Goal: Find contact information: Find contact information

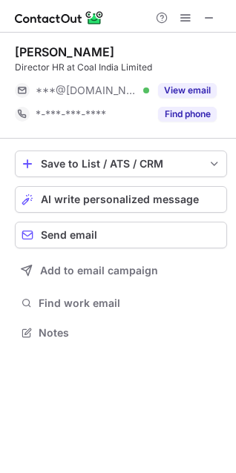
scroll to position [322, 236]
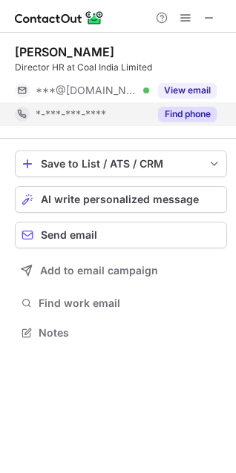
click at [196, 113] on button "Find phone" at bounding box center [187, 114] width 59 height 15
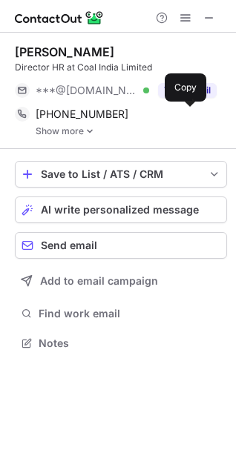
scroll to position [333, 236]
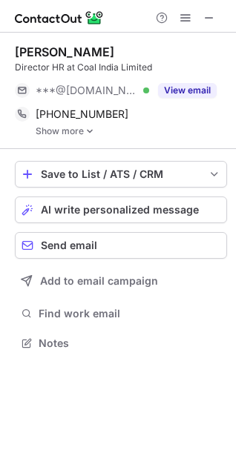
click at [90, 126] on img at bounding box center [89, 131] width 9 height 10
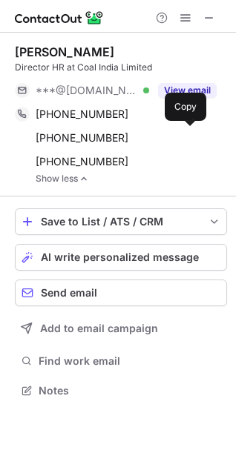
scroll to position [380, 236]
